Goal: Task Accomplishment & Management: Manage account settings

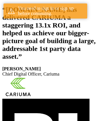
scroll to position [107, 0]
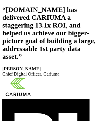
scroll to position [98, 0]
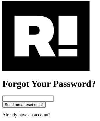
click at [46, 61] on img at bounding box center [45, 36] width 87 height 70
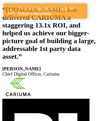
scroll to position [107, 0]
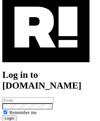
click at [46, 53] on img at bounding box center [45, 27] width 87 height 70
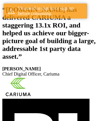
scroll to position [107, 0]
